Goal: Information Seeking & Learning: Learn about a topic

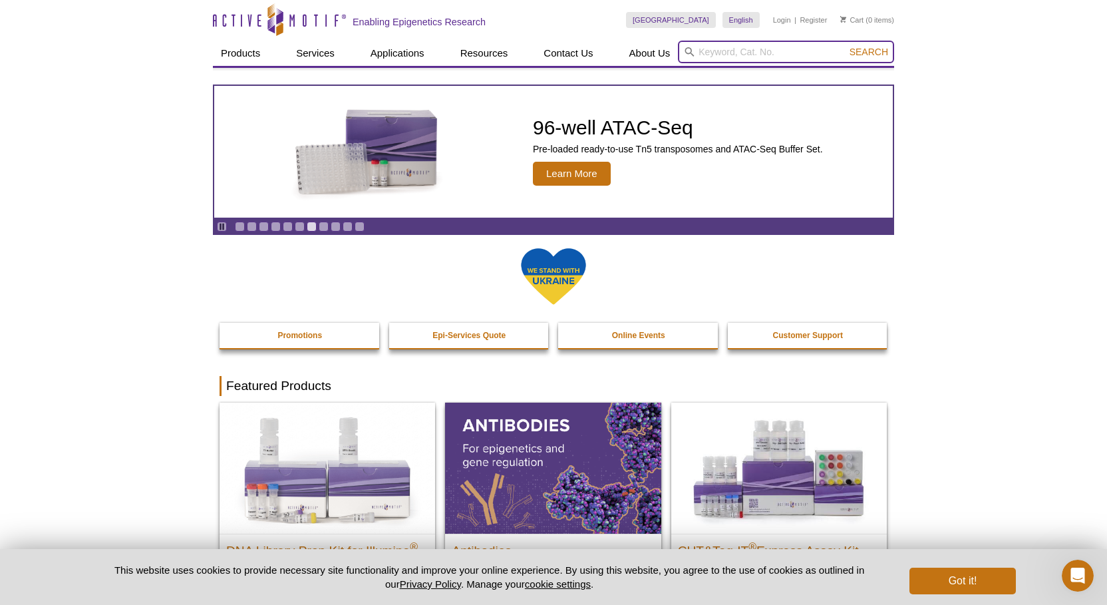
click at [716, 46] on input "search" at bounding box center [786, 52] width 216 height 23
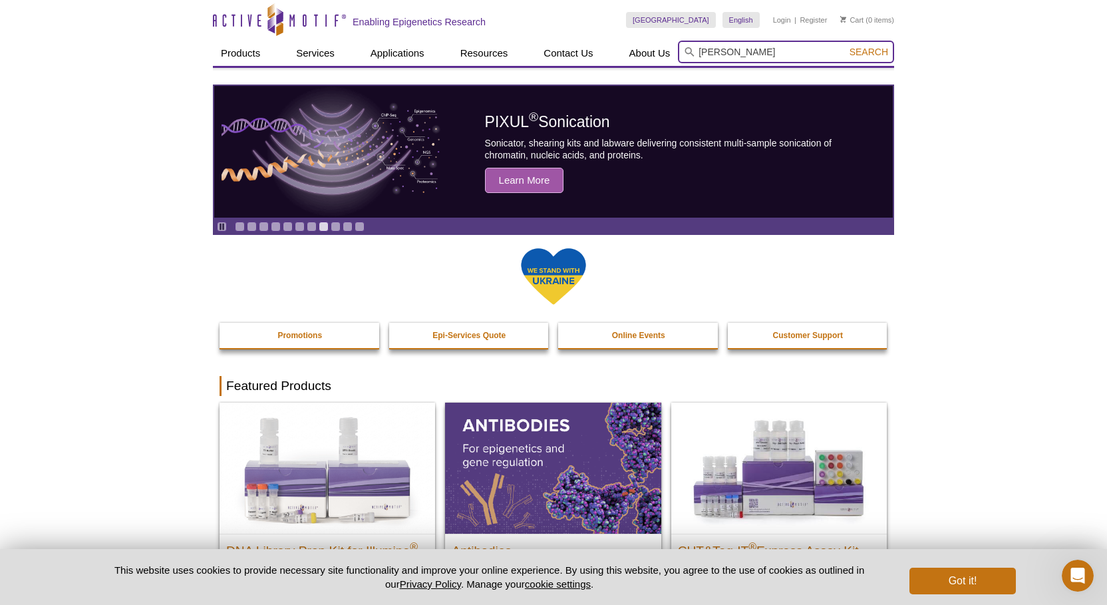
type input "[PERSON_NAME]"
click at [845, 46] on button "Search" at bounding box center [868, 52] width 47 height 12
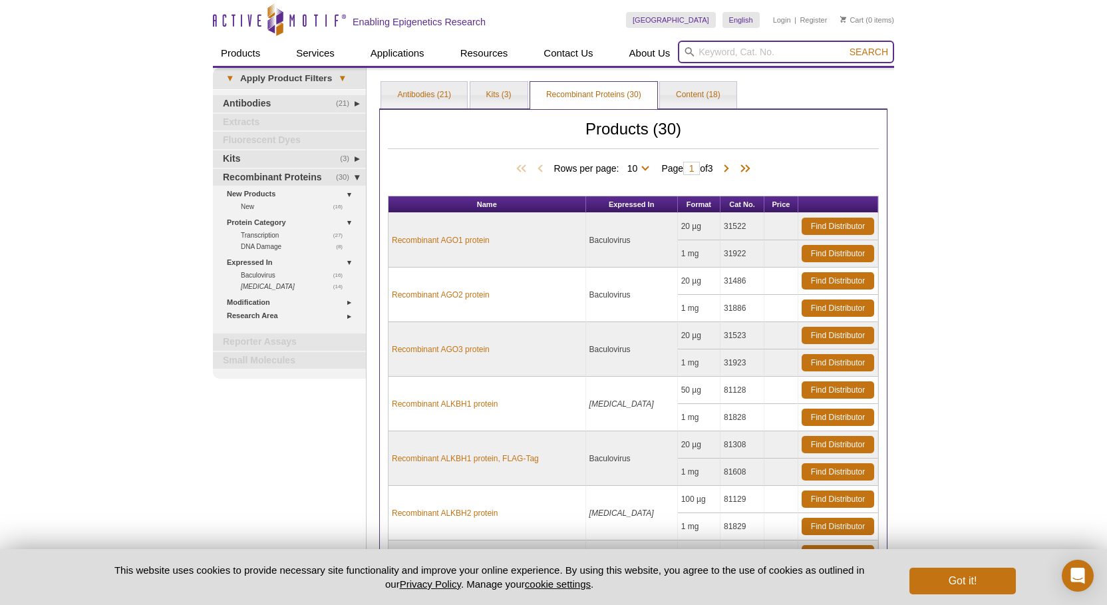
click at [736, 56] on input "search" at bounding box center [786, 52] width 216 height 23
type input "[PERSON_NAME]"
click at [845, 46] on button "Search" at bounding box center [868, 52] width 47 height 12
click at [496, 92] on link "Kits (3)" at bounding box center [498, 95] width 57 height 27
